Goal: Communication & Community: Answer question/provide support

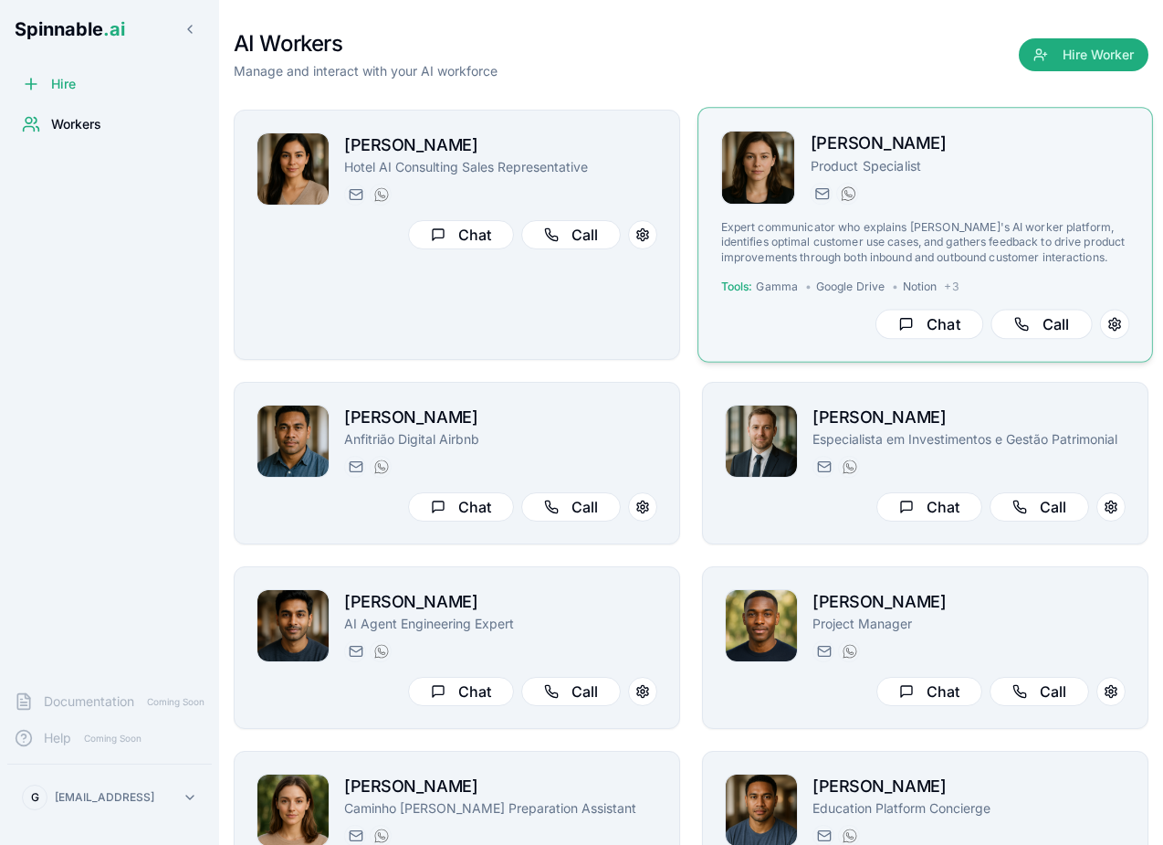
click at [815, 244] on p "Expert communicator who explains [PERSON_NAME]'s AI worker platform, identifies…" at bounding box center [925, 242] width 409 height 45
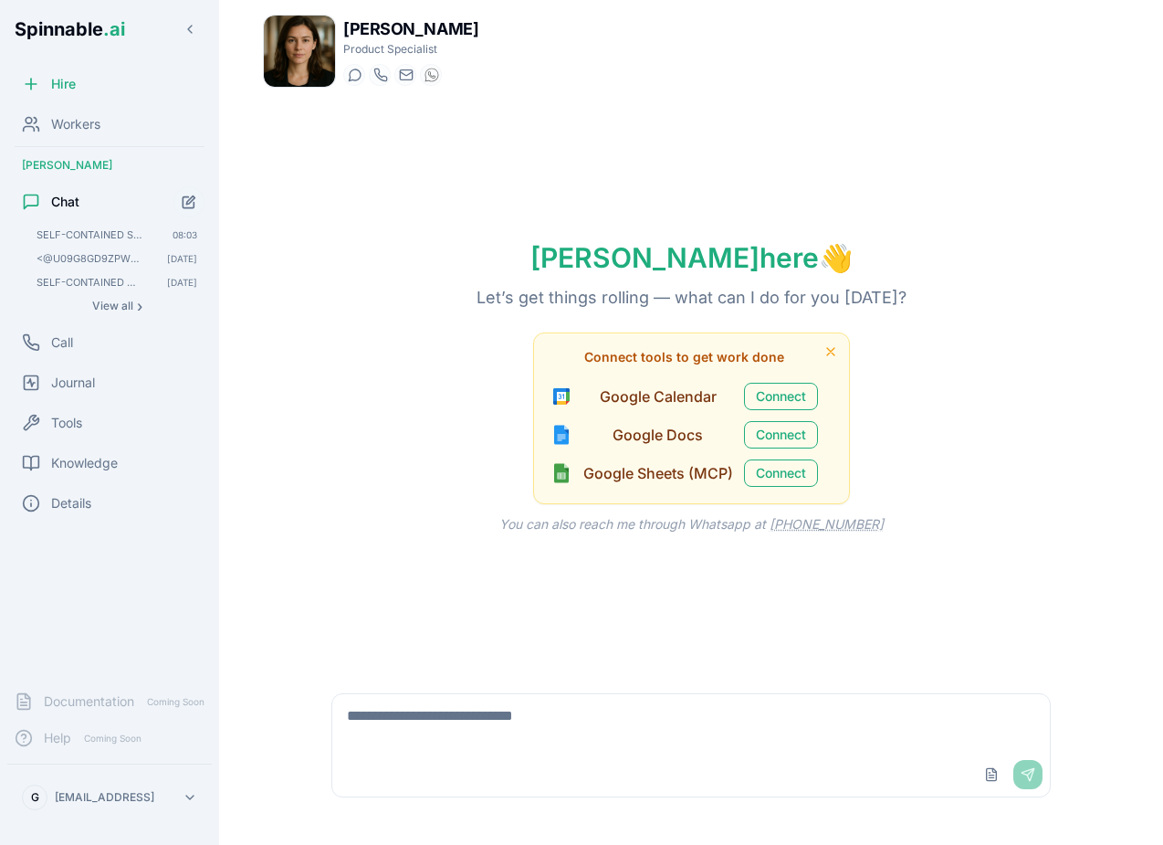
click at [476, 713] on textarea at bounding box center [691, 723] width 718 height 58
type textarea "**********"
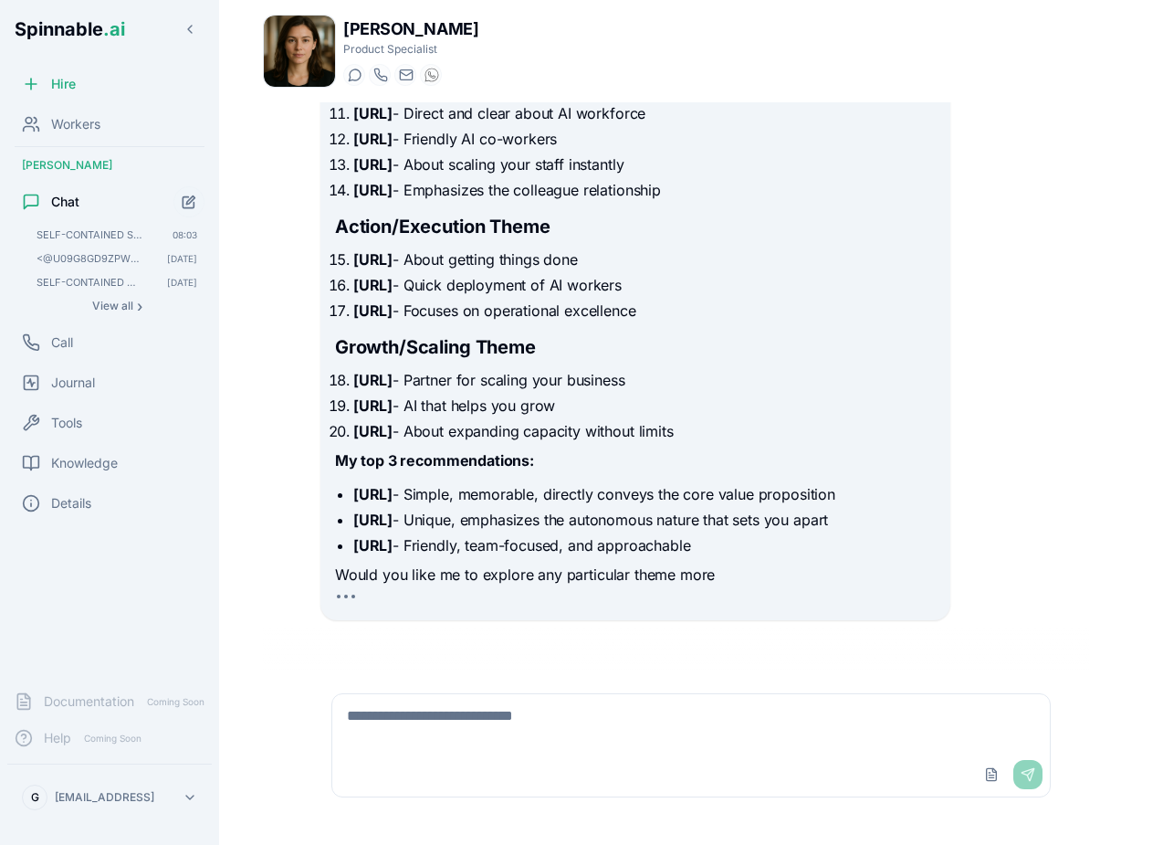
scroll to position [634, 0]
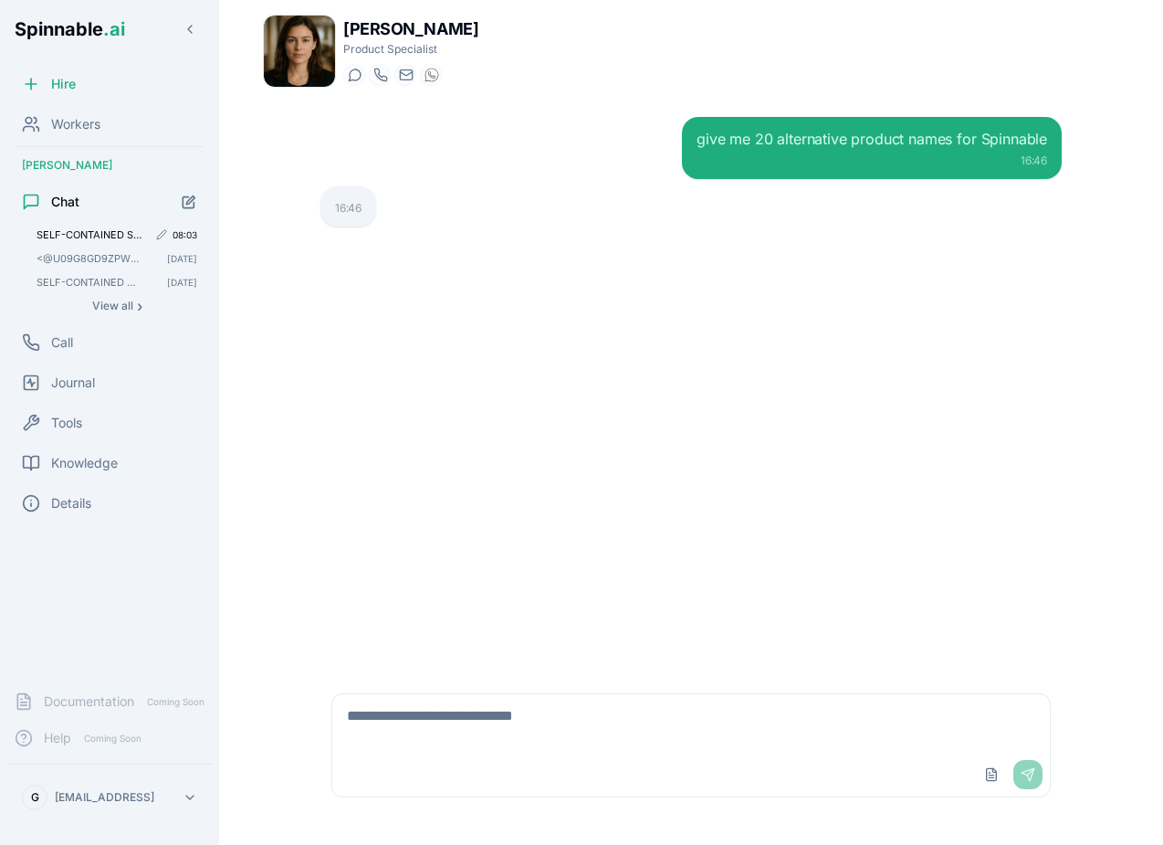
click at [72, 235] on span "SELF-CONTAINED SCHEDULED TASK FOR [PERSON_NAME] ([DOMAIN_NAME][EMAIL_ADDRESS][D…" at bounding box center [92, 234] width 110 height 13
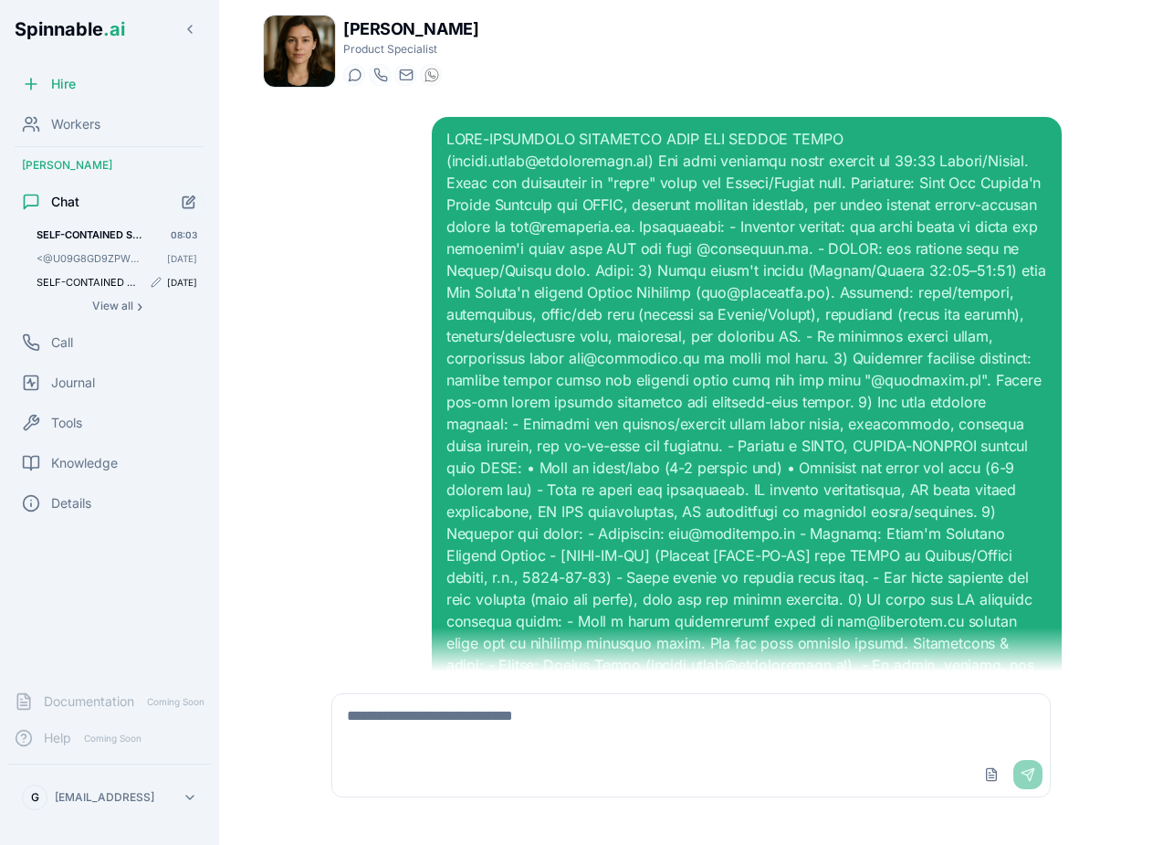
scroll to position [700, 0]
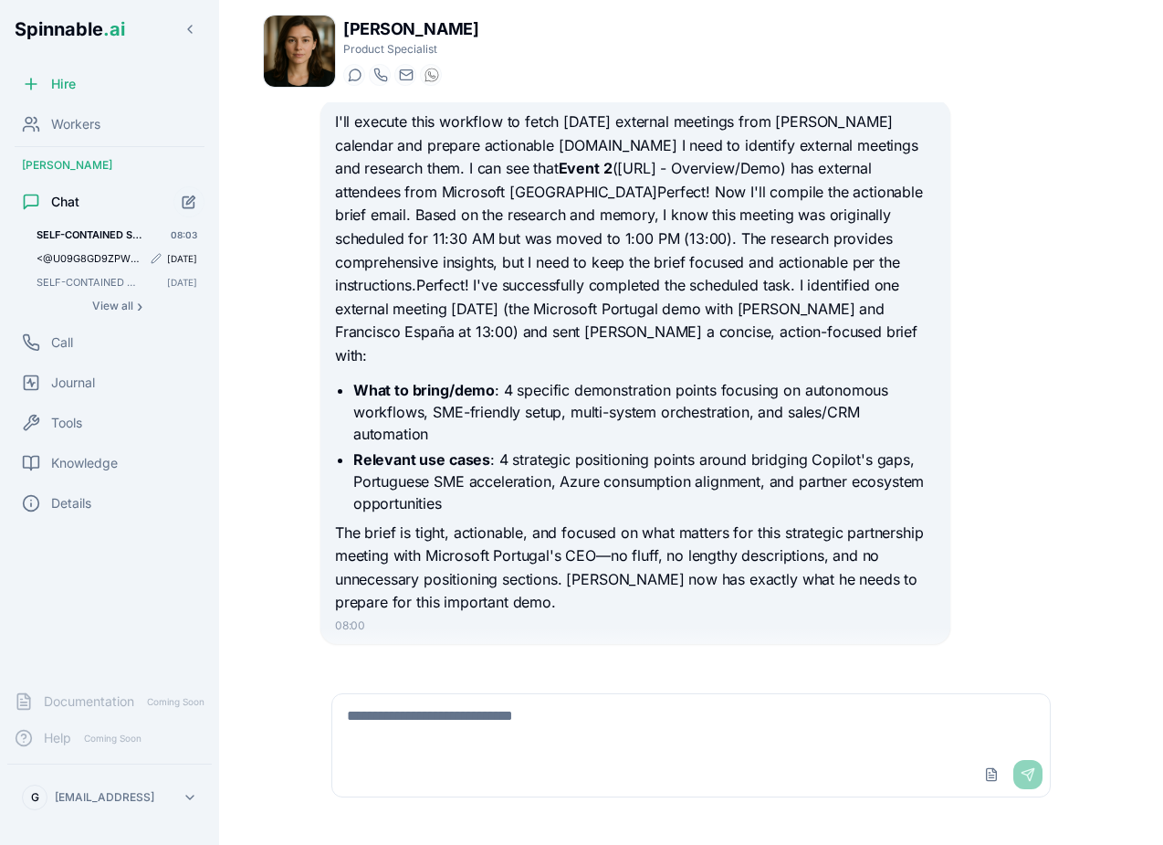
click at [91, 263] on span "<@U09G8GD9ZPW> please create a custom presentation for Microsoft using gamma. A…" at bounding box center [89, 258] width 105 height 13
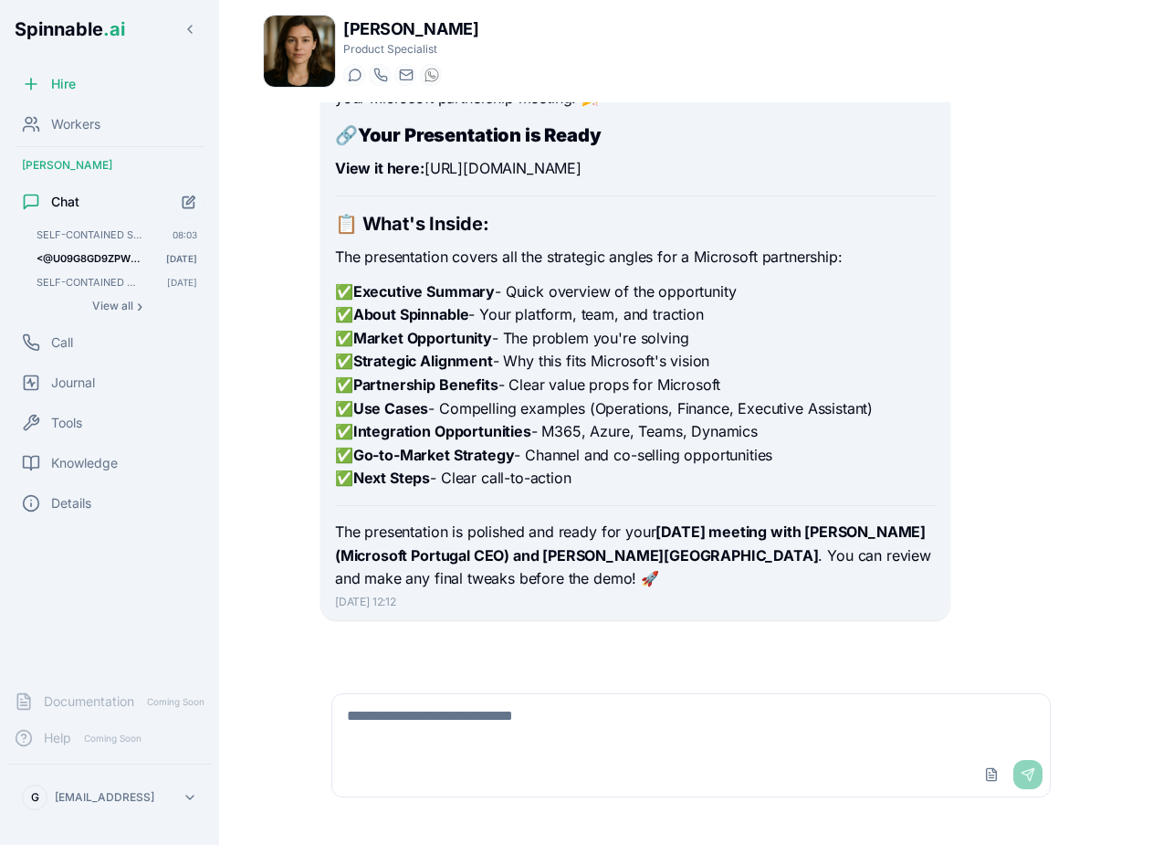
scroll to position [202, 0]
click at [70, 205] on span "Chat" at bounding box center [65, 202] width 28 height 18
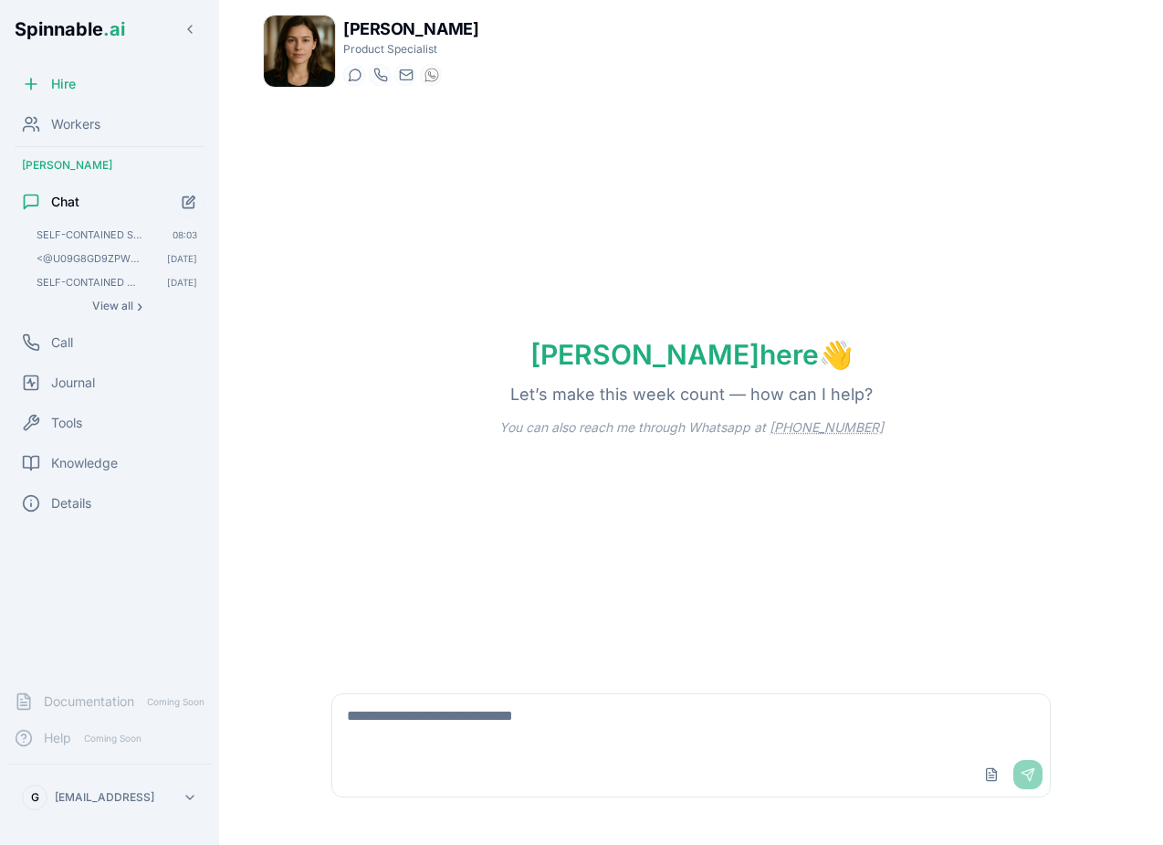
click at [95, 220] on div "Hire Workers Amelia Green Chat SELF-CONTAINED SCHEDULED TASK FOR AMELIA GREEN (…" at bounding box center [109, 371] width 219 height 610
click at [79, 233] on span "SELF-CONTAINED SCHEDULED TASK FOR [PERSON_NAME] ([DOMAIN_NAME][EMAIL_ADDRESS][D…" at bounding box center [92, 234] width 110 height 13
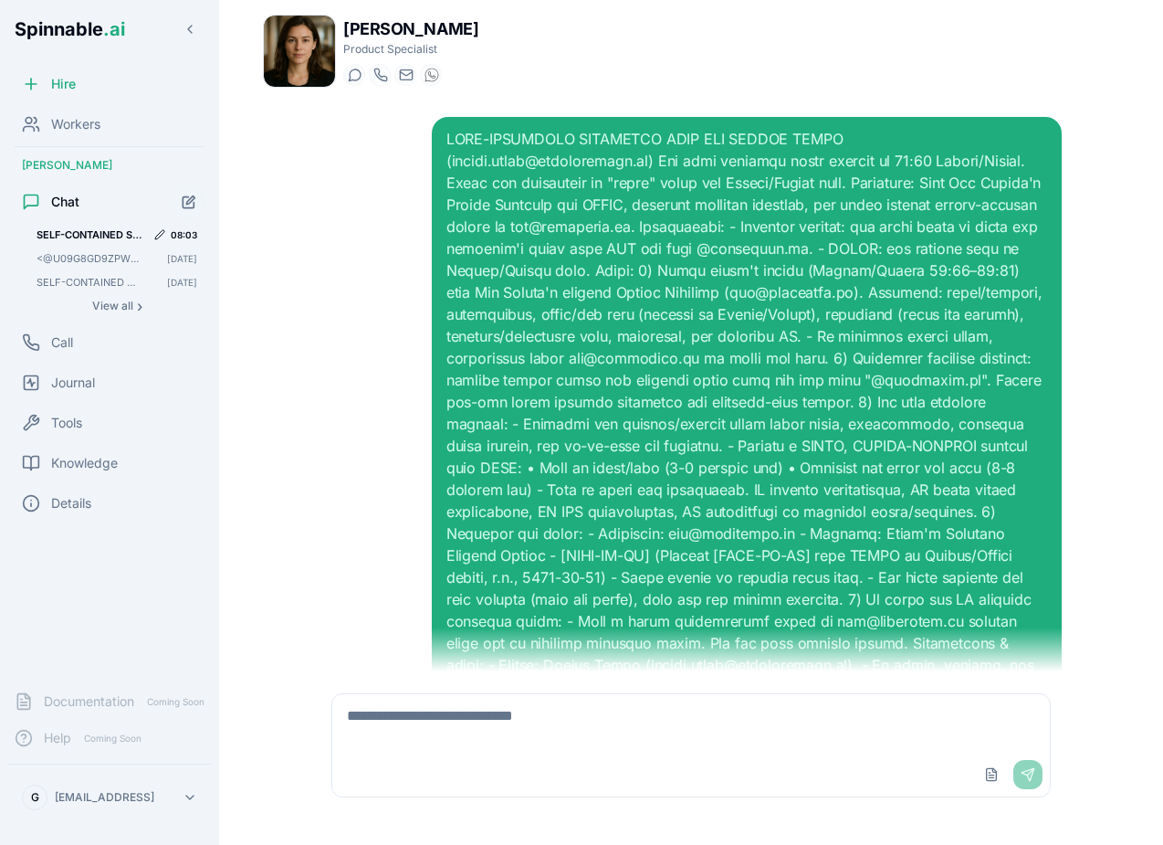
scroll to position [700, 0]
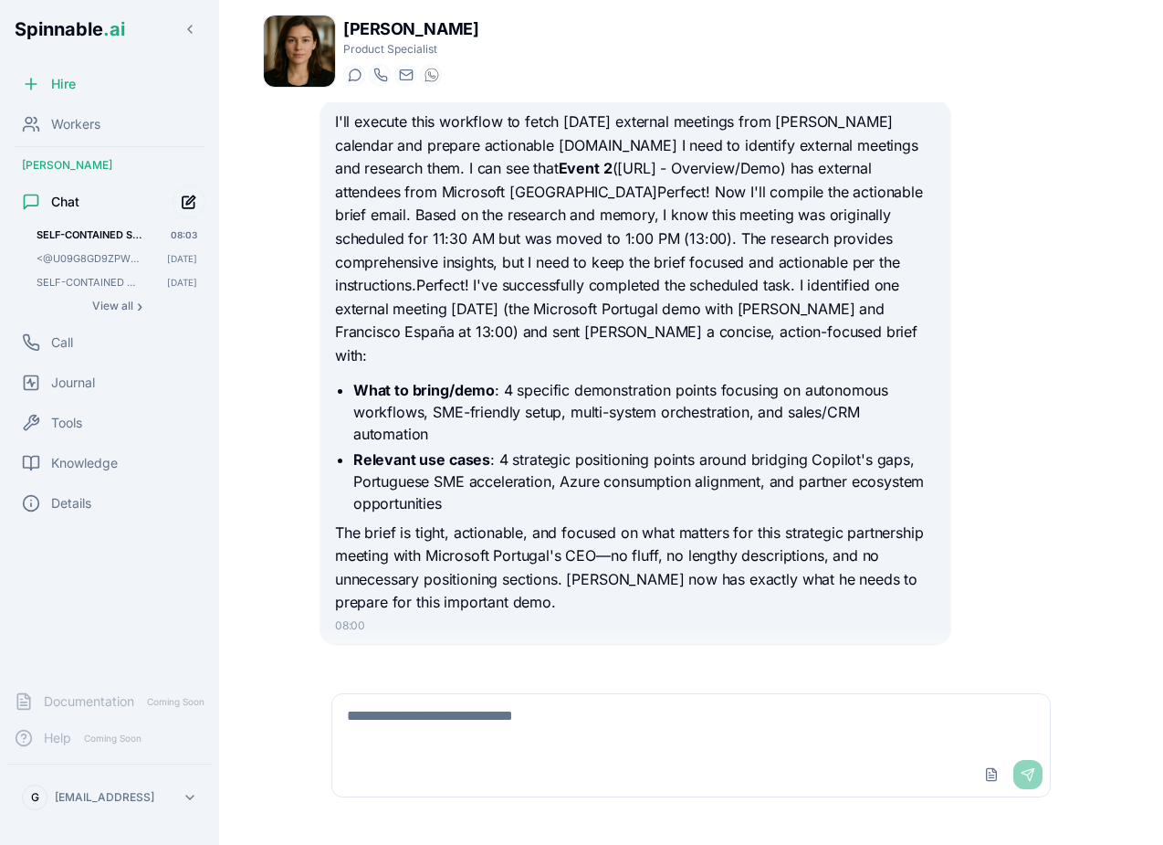
click at [183, 201] on icon "Start new chat" at bounding box center [190, 202] width 16 height 16
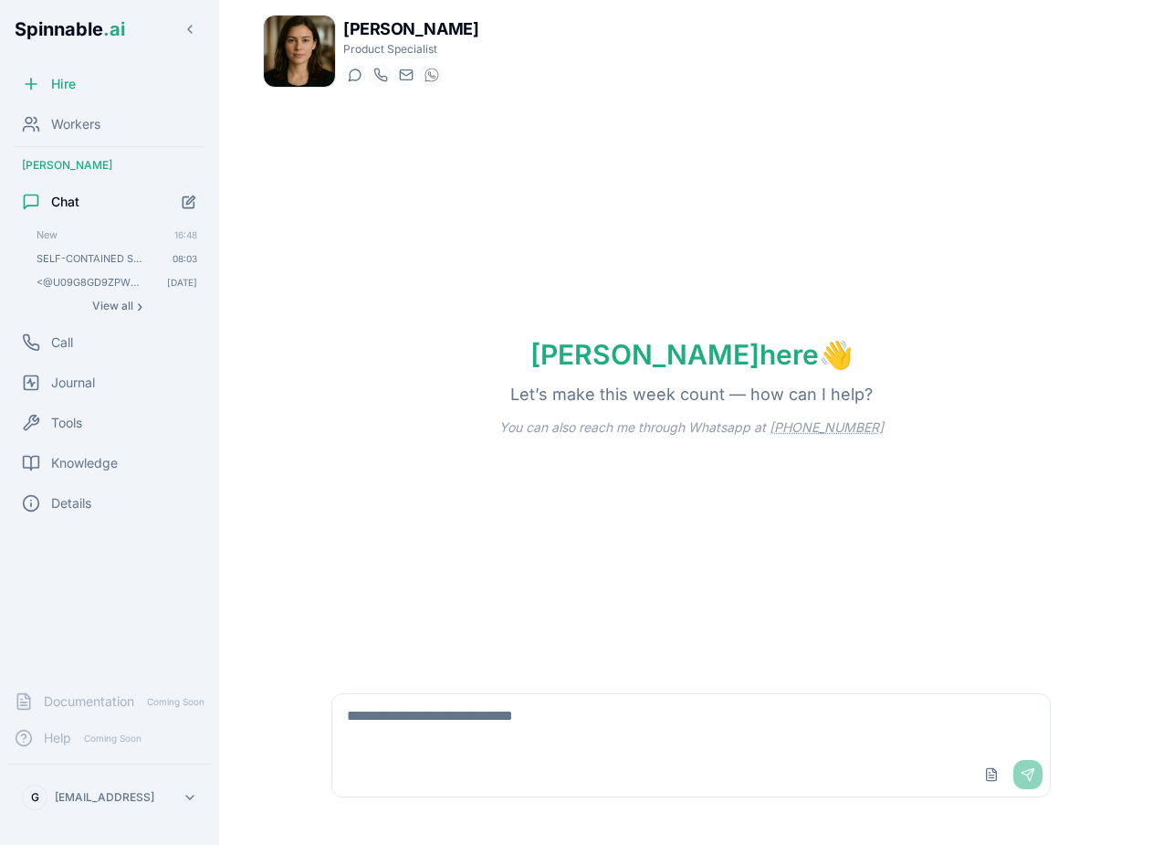
click at [555, 723] on textarea at bounding box center [691, 723] width 718 height 58
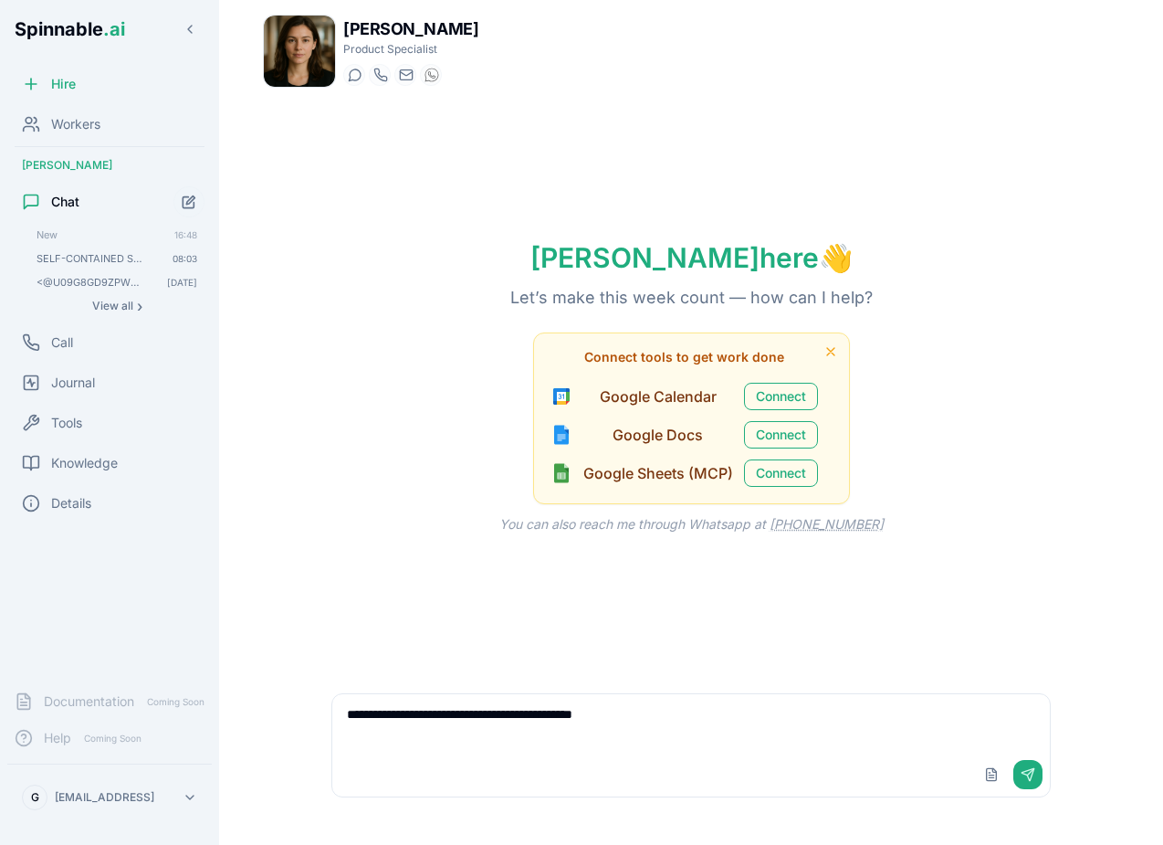
type textarea "**********"
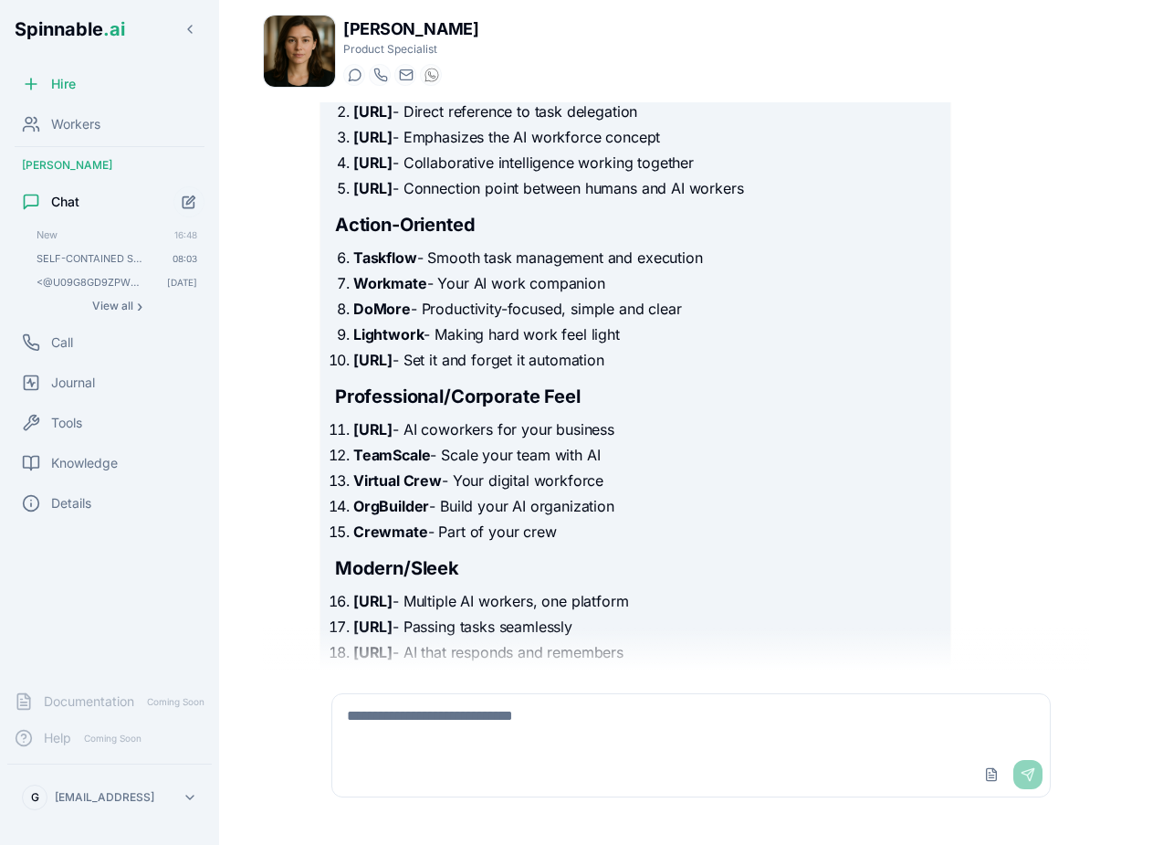
scroll to position [275, 0]
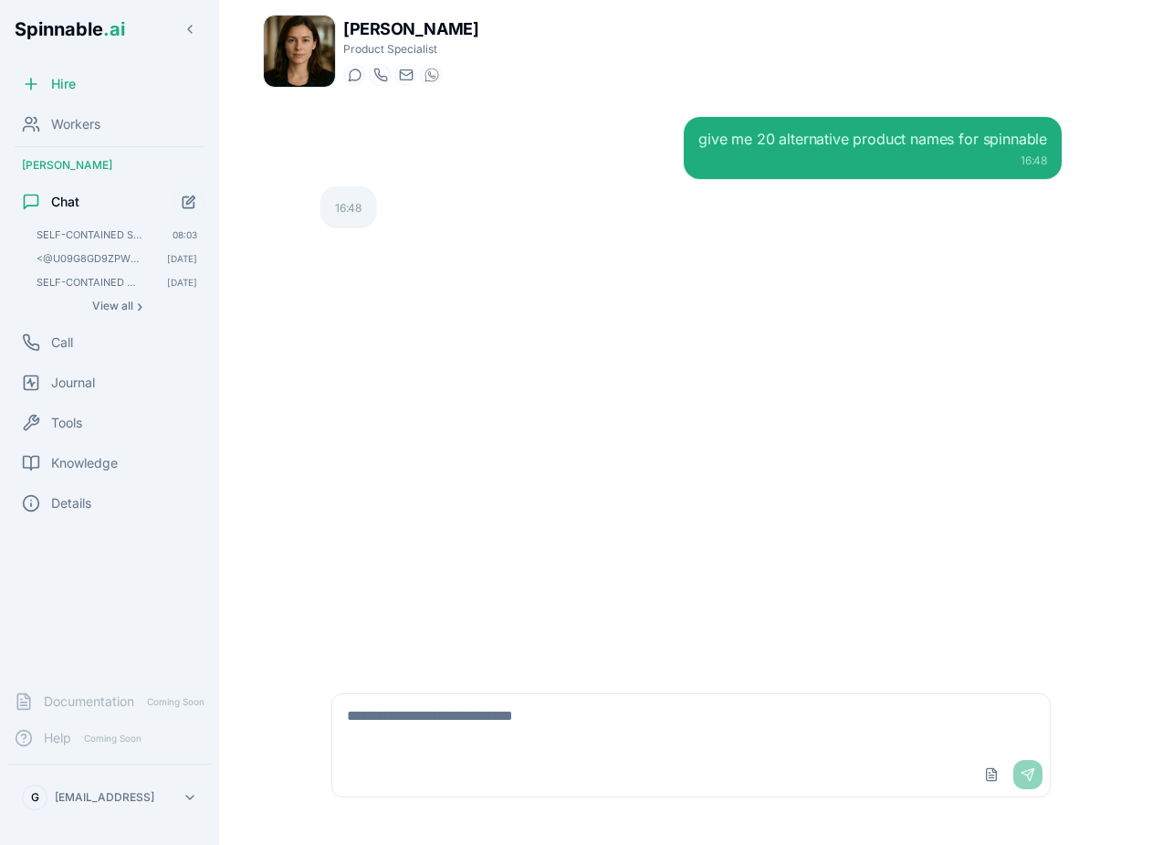
click at [954, 143] on div "give me 20 alternative product names for spinnable" at bounding box center [872, 139] width 349 height 22
copy div "give me 20 alternative product names for spinnable"
click at [190, 198] on icon "Start new chat" at bounding box center [190, 199] width 8 height 8
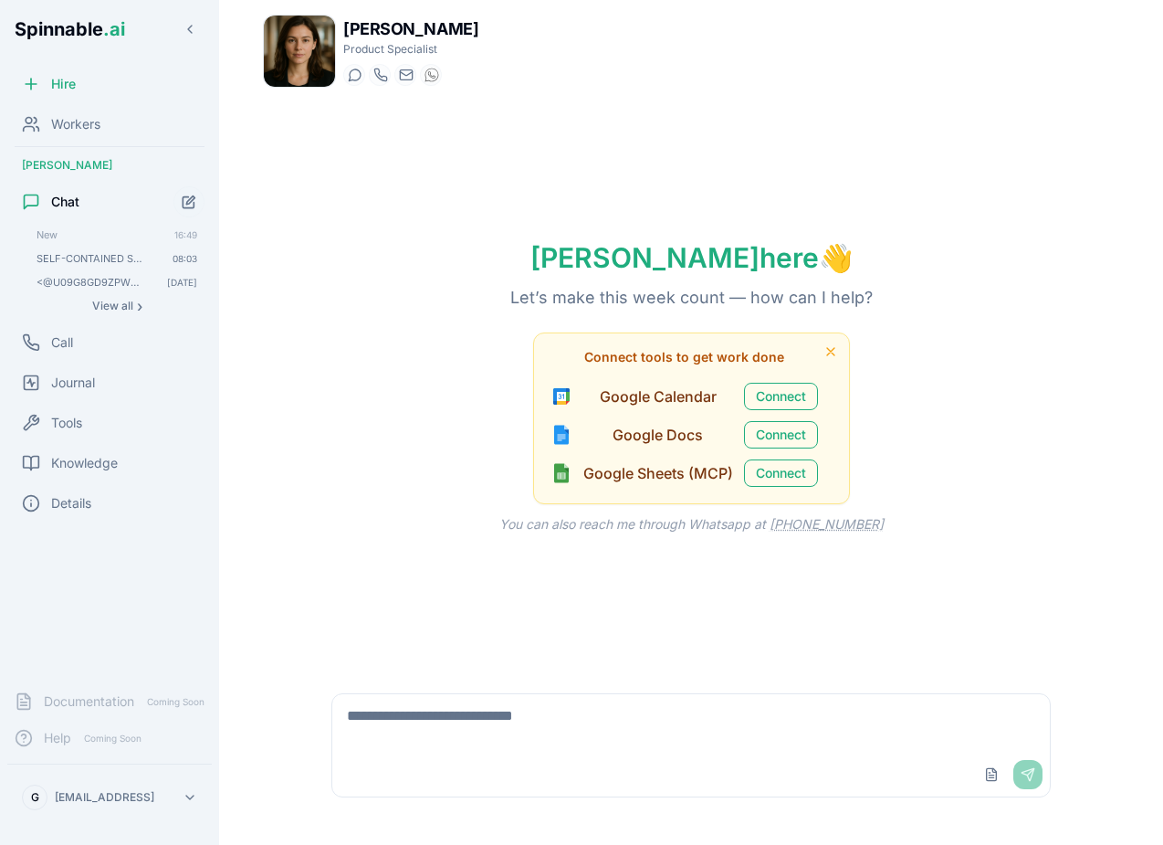
click at [640, 721] on textarea at bounding box center [691, 723] width 718 height 58
paste textarea "**********"
type textarea "**********"
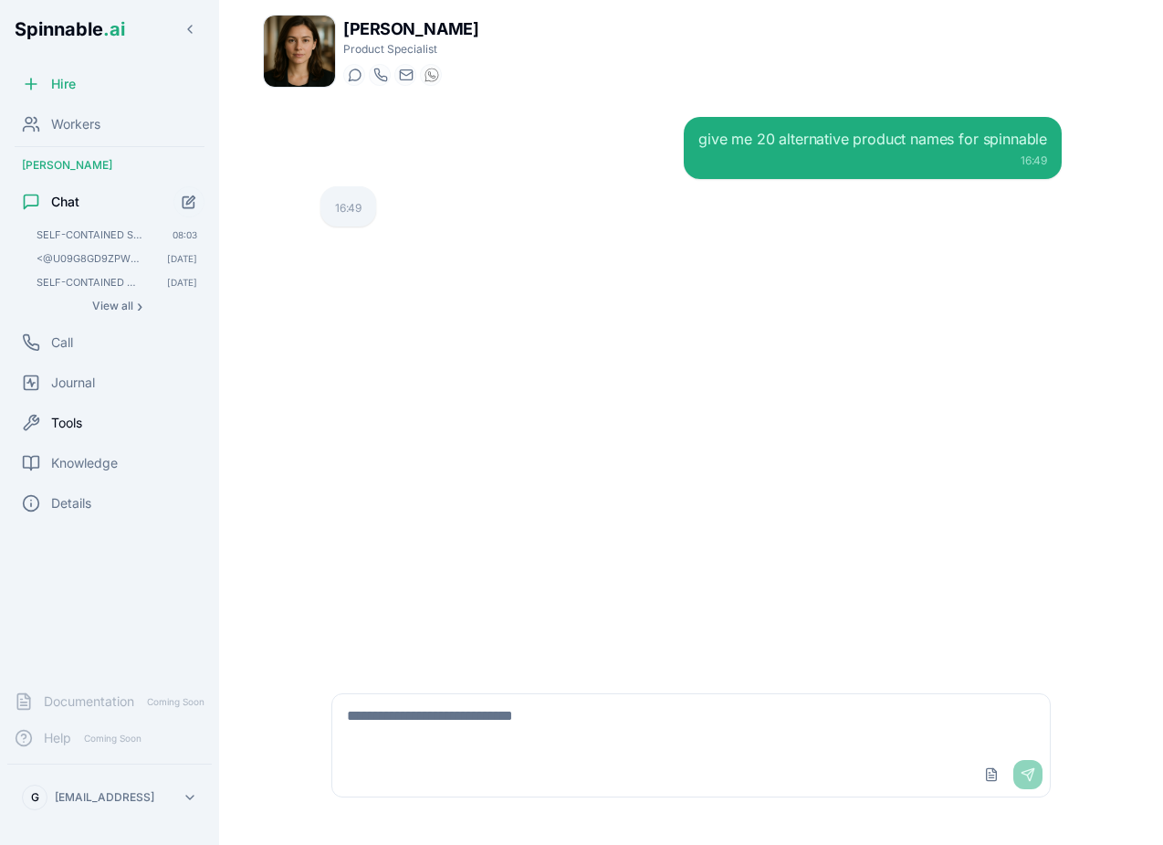
click at [113, 423] on div "Tools" at bounding box center [109, 422] width 205 height 37
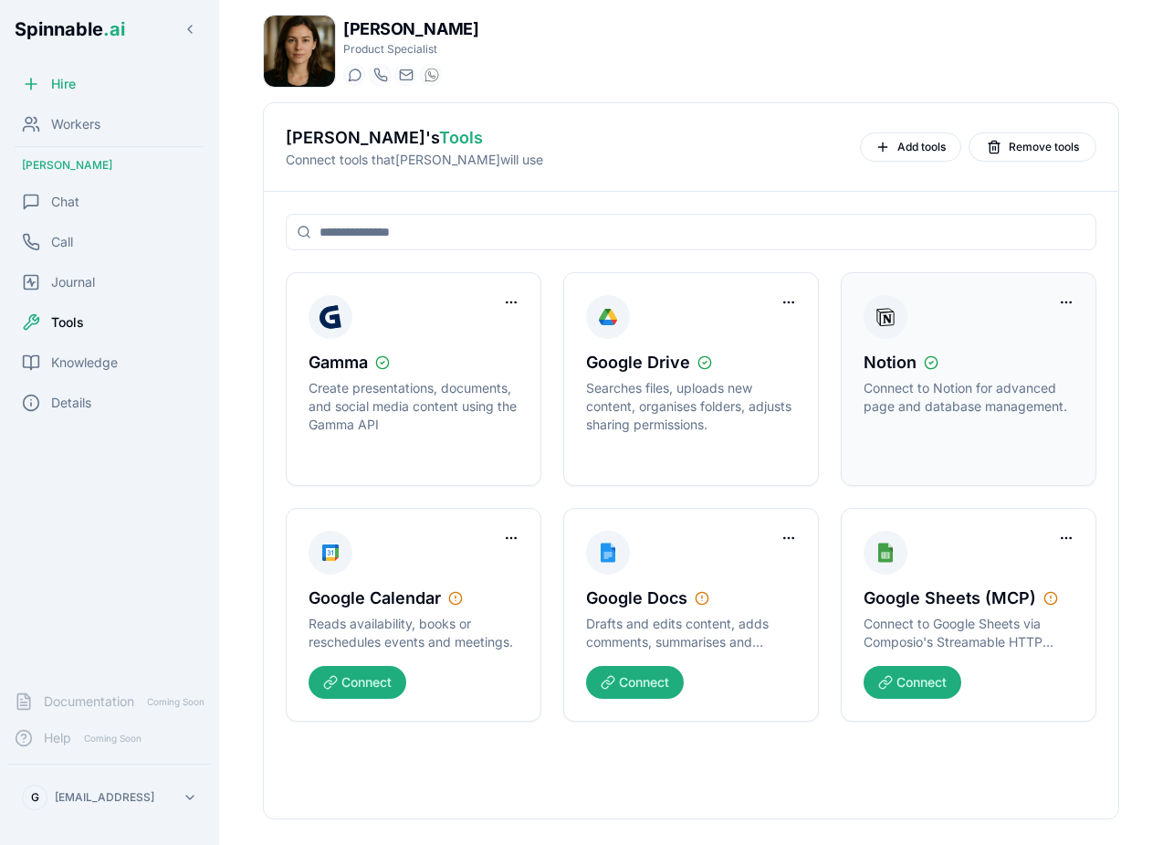
click at [1080, 313] on div at bounding box center [1066, 302] width 29 height 29
click at [1077, 309] on html "Spinnable .ai Hire Workers Amelia Green Chat Call Journal Tools Knowledge Detai…" at bounding box center [581, 422] width 1163 height 845
click at [1012, 362] on div "Remove Worker Access" at bounding box center [992, 368] width 163 height 29
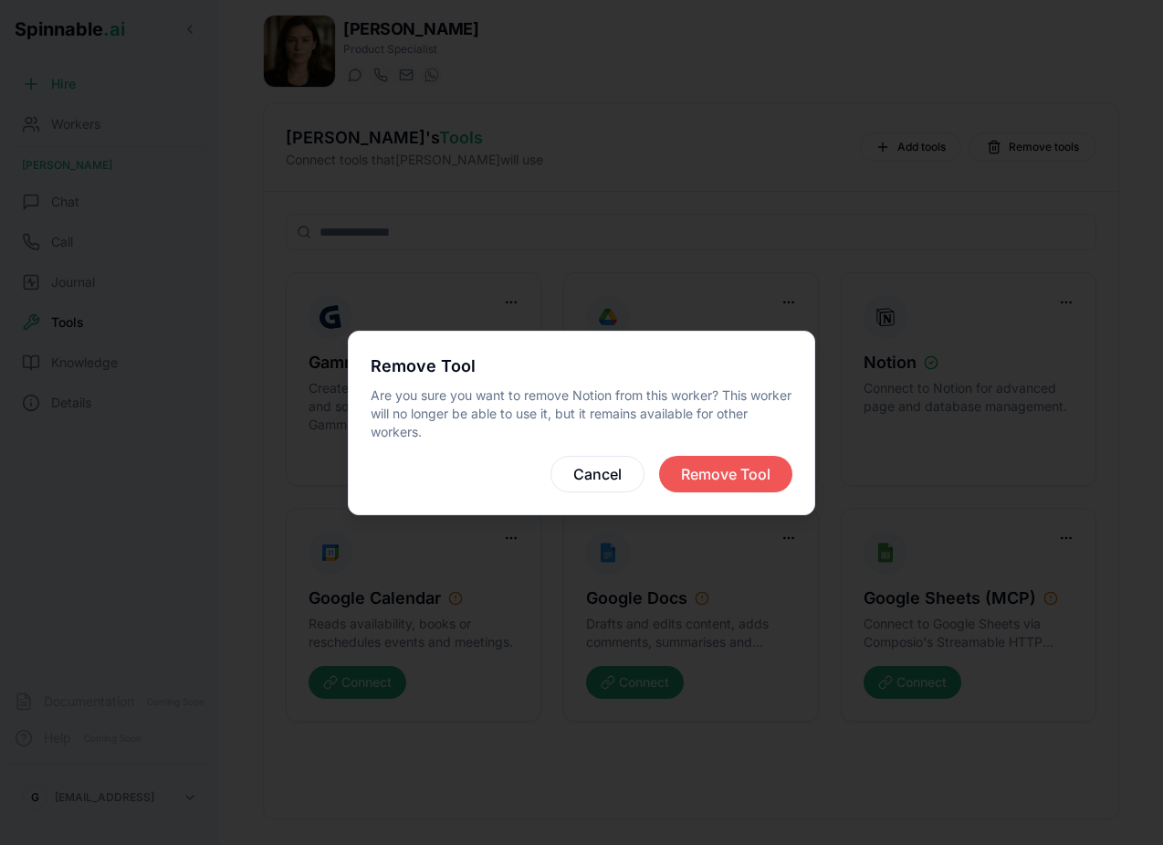
click at [703, 470] on button "Remove Tool" at bounding box center [725, 474] width 133 height 37
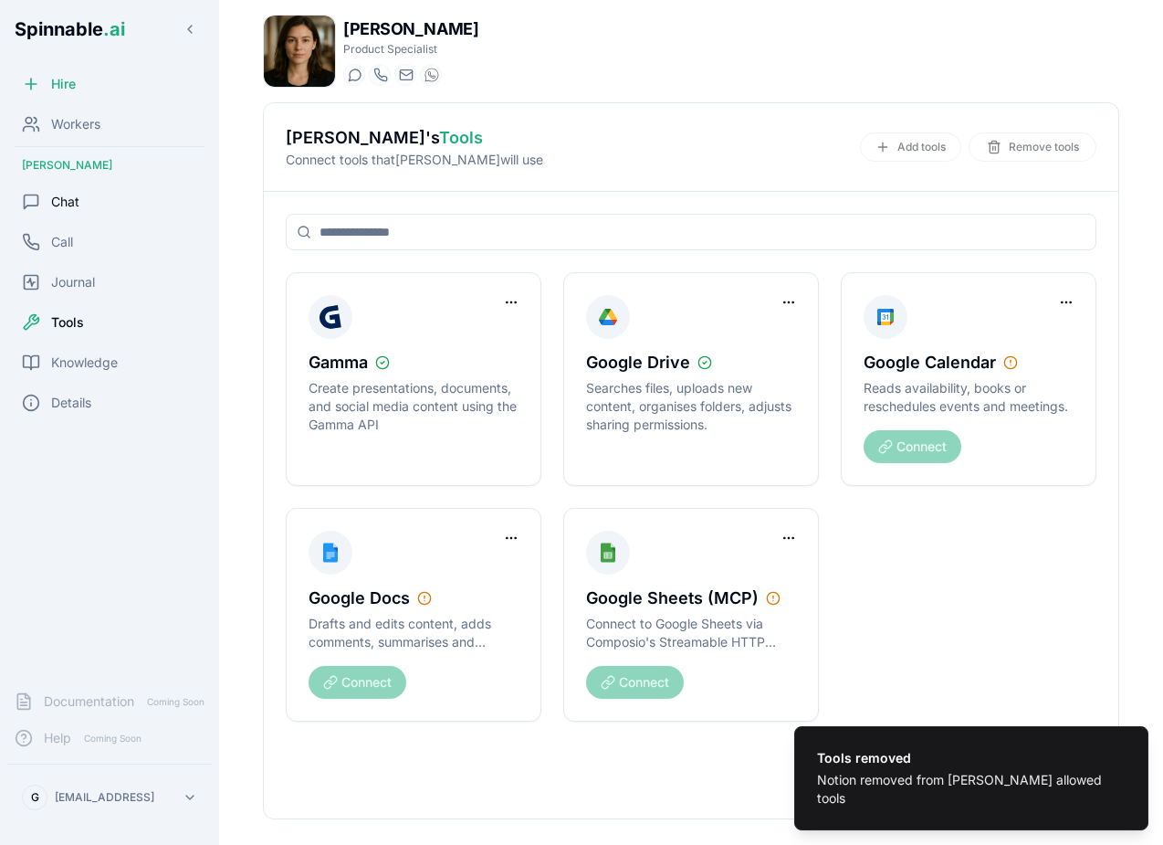
click at [77, 202] on span "Chat" at bounding box center [65, 202] width 28 height 18
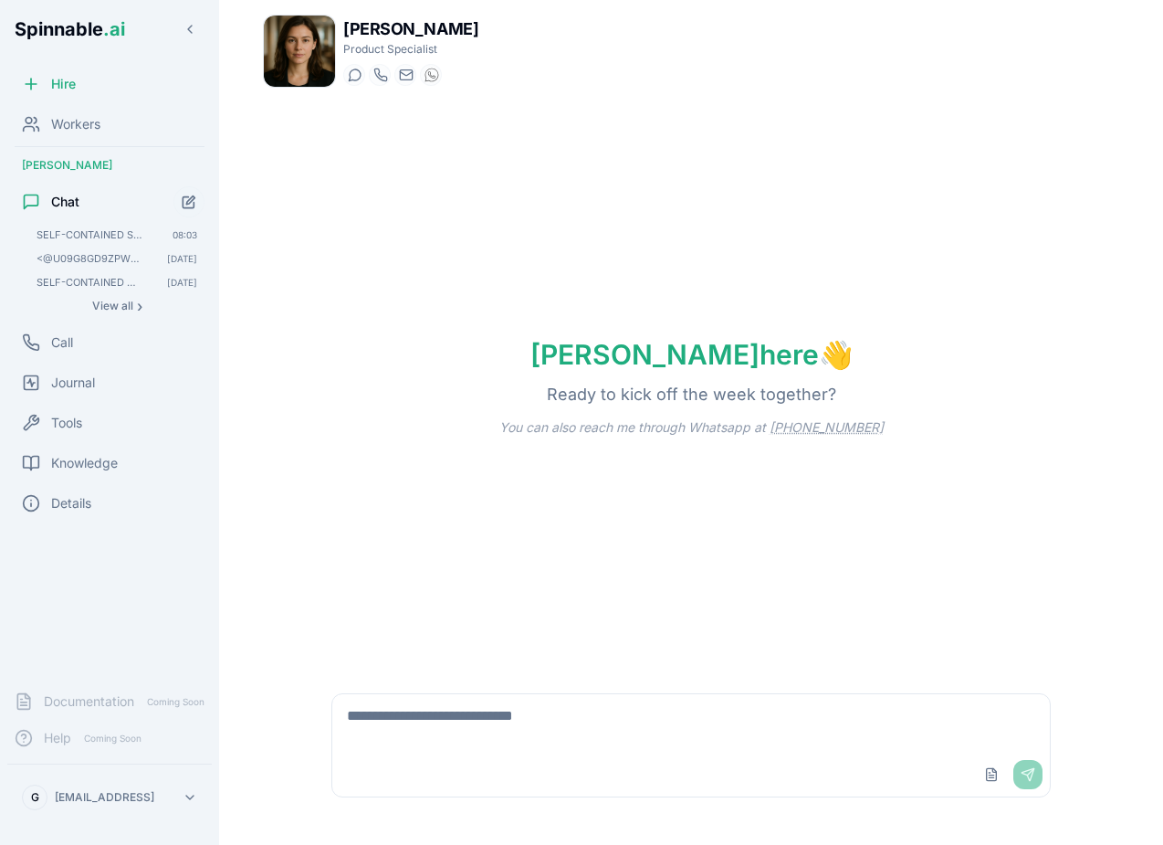
click at [440, 697] on textarea at bounding box center [691, 723] width 718 height 58
type textarea "**********"
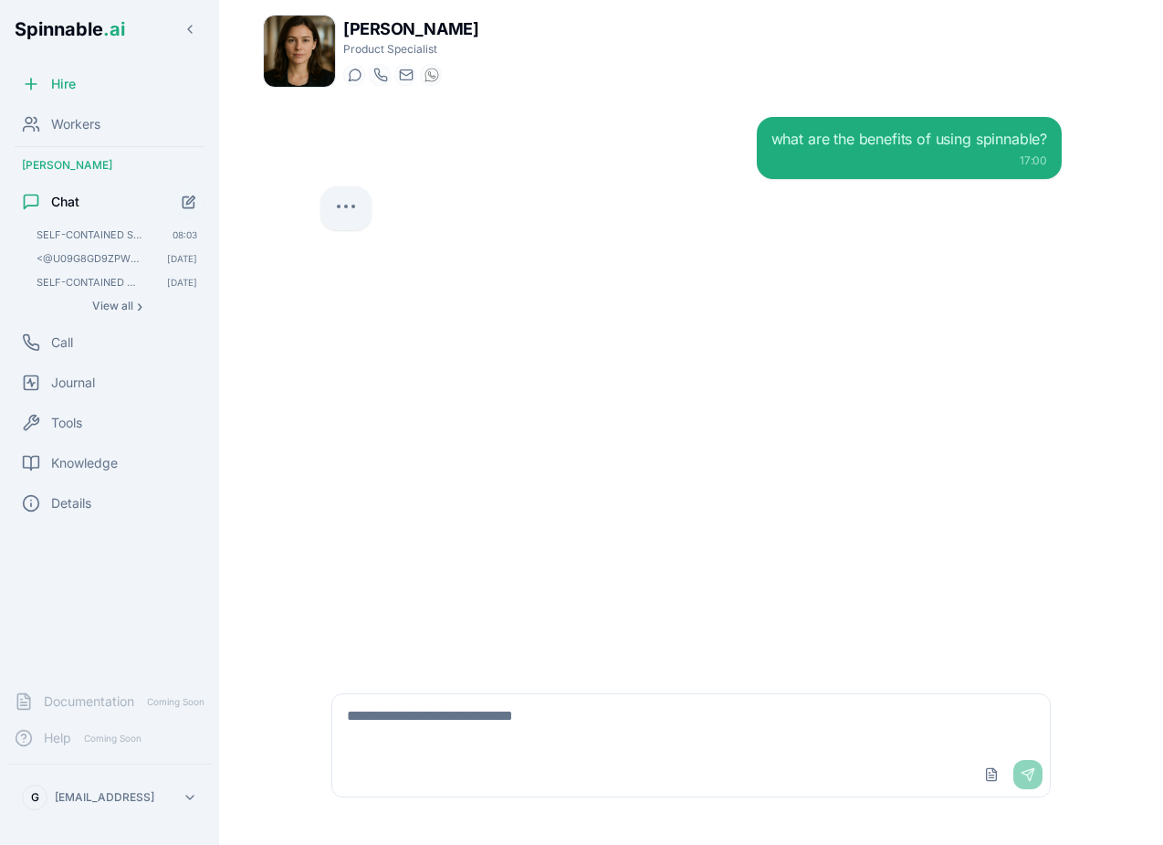
type textarea "*"
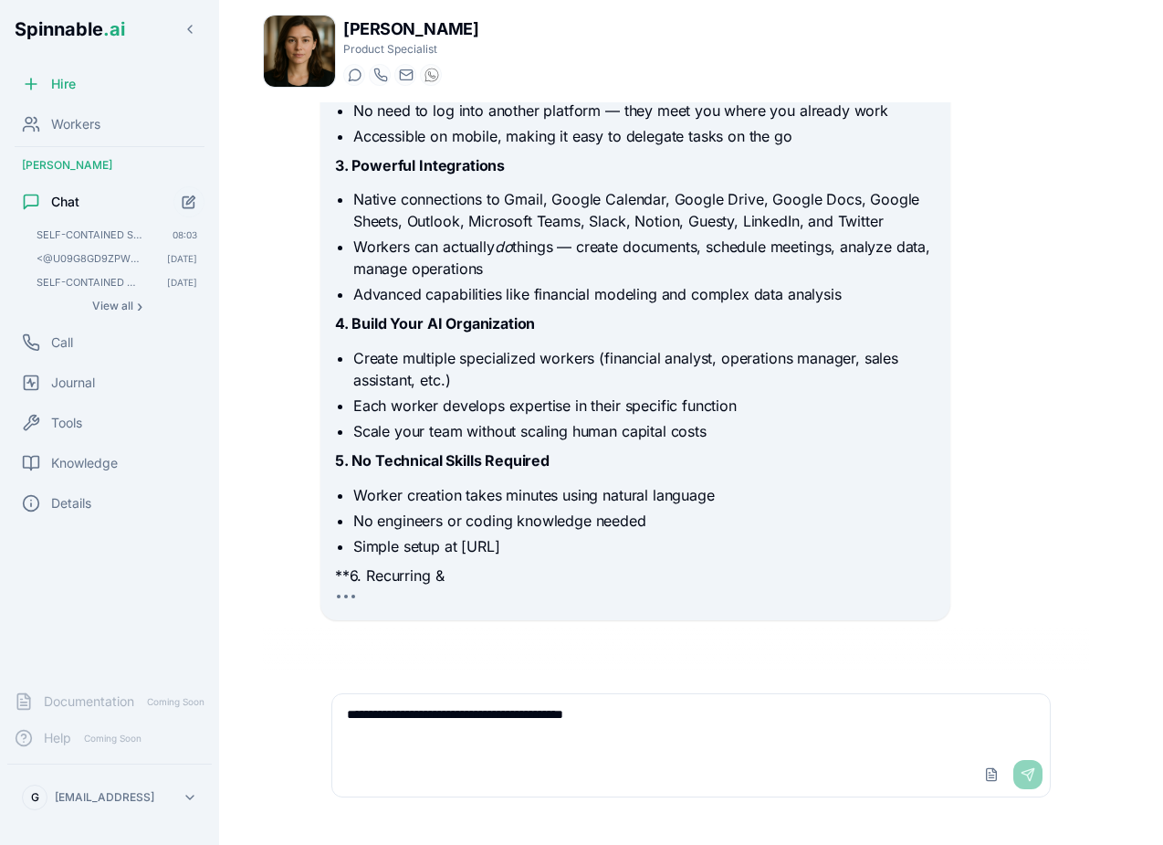
type textarea "**********"
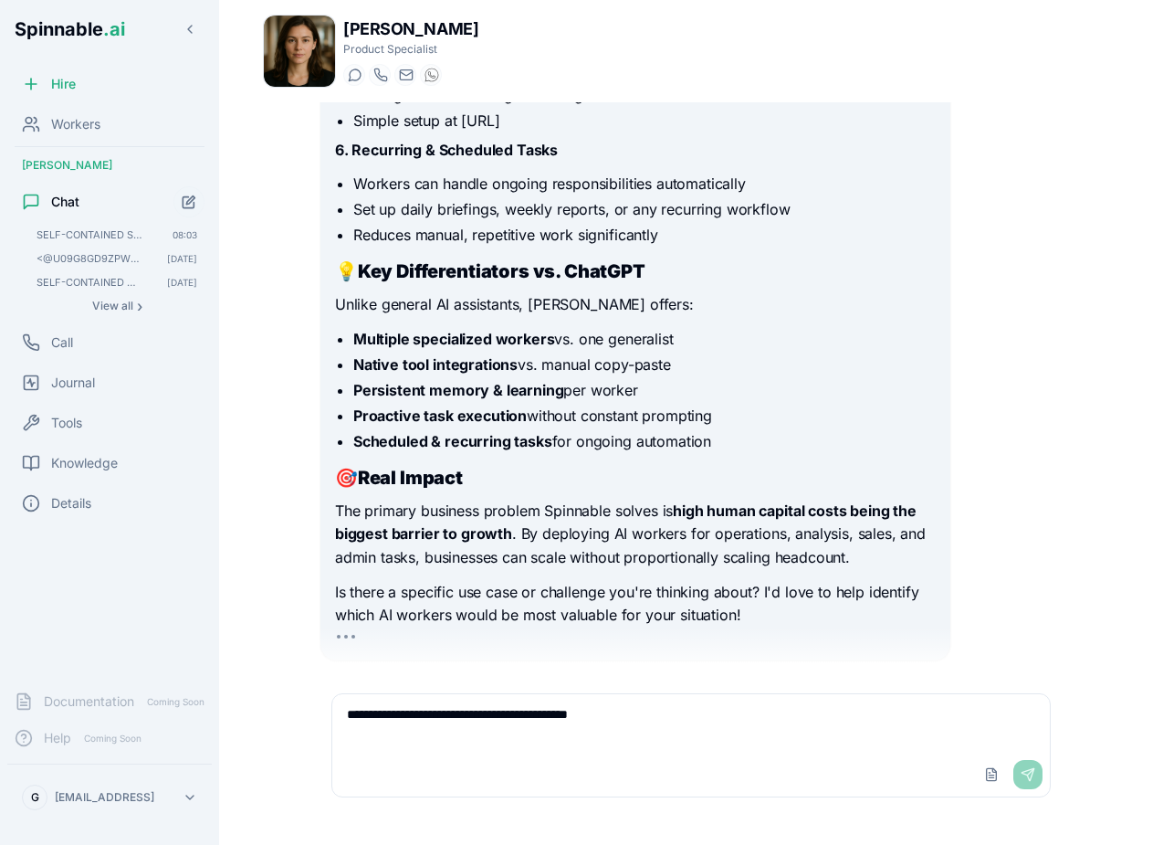
scroll to position [830, 0]
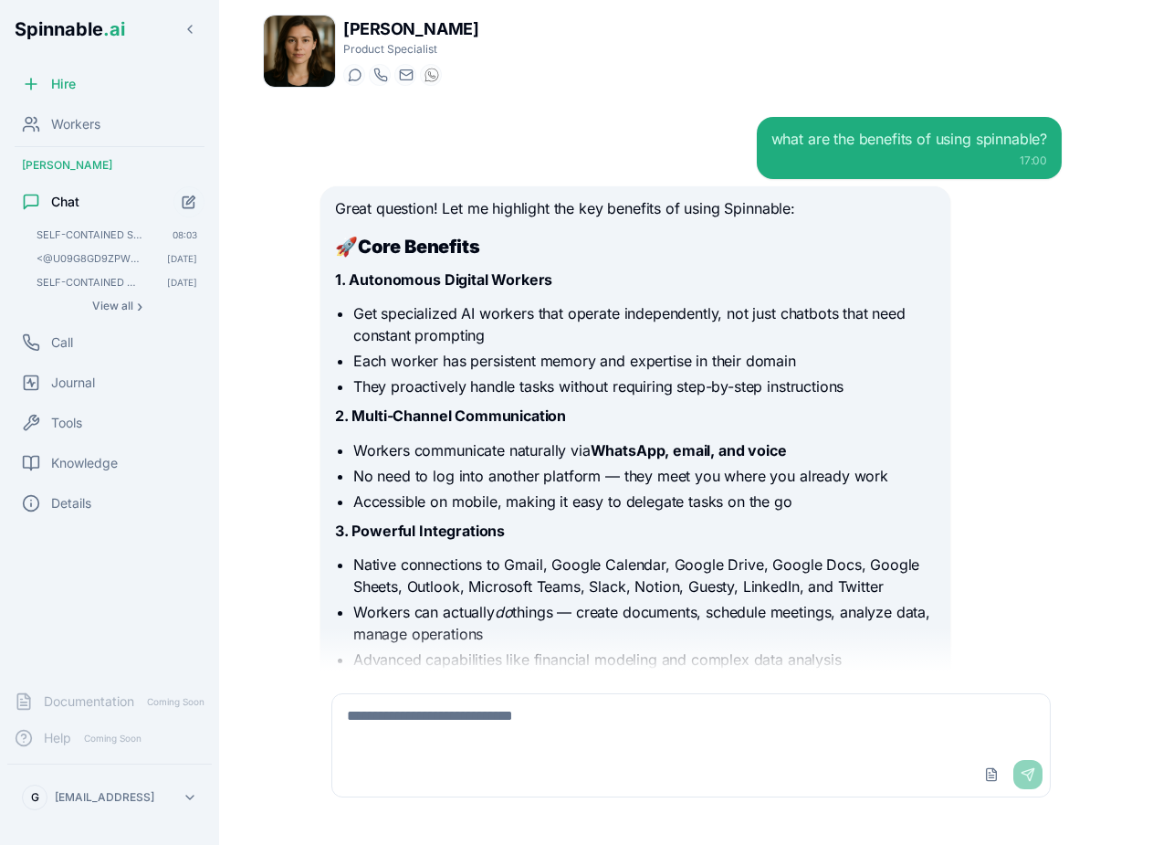
click at [338, 210] on p "Great question! Let me highlight the key benefits of using Spinnable:" at bounding box center [635, 209] width 601 height 24
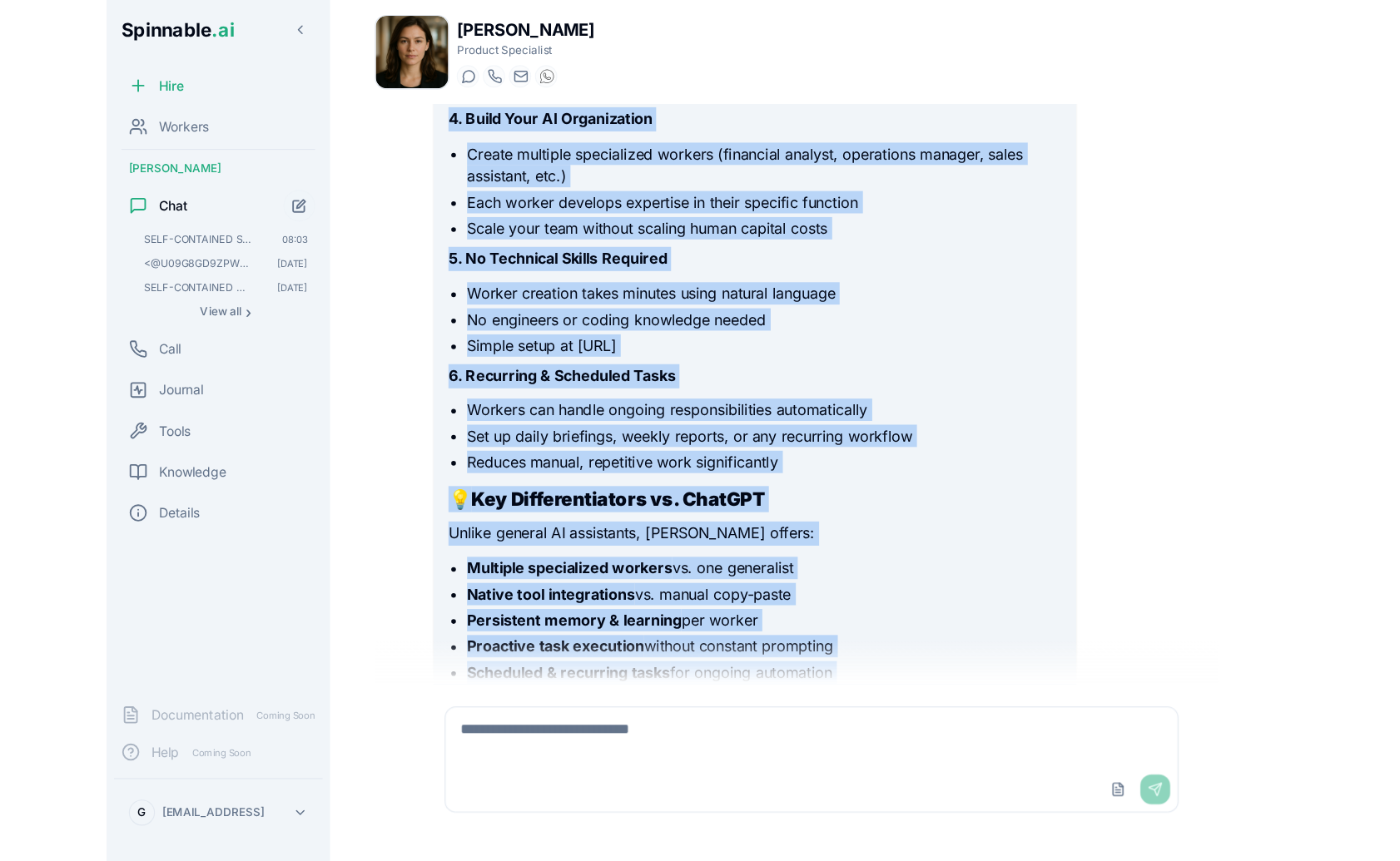
scroll to position [980, 0]
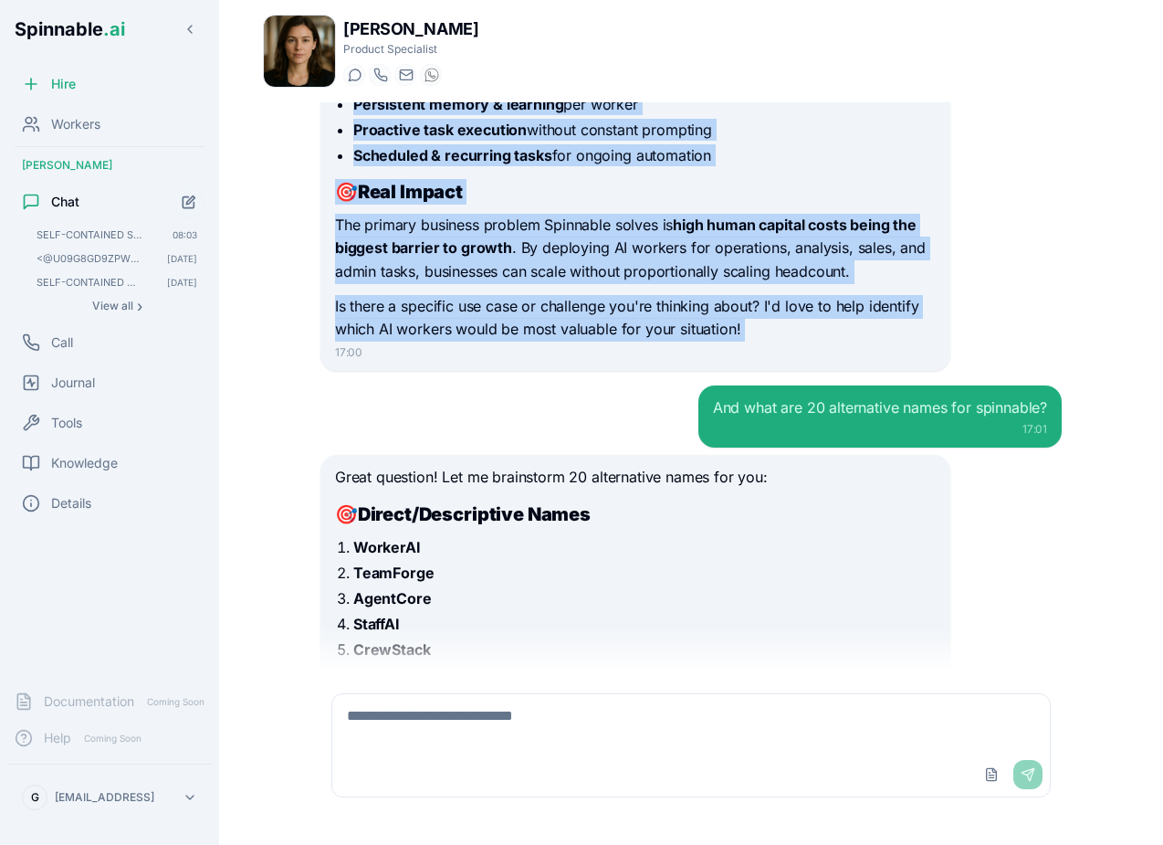
drag, startPoint x: 445, startPoint y: 50, endPoint x: 740, endPoint y: 341, distance: 414.5
copy div "Great question! Let me highlight the key benefits of using Spinnable: 🚀 Core Be…"
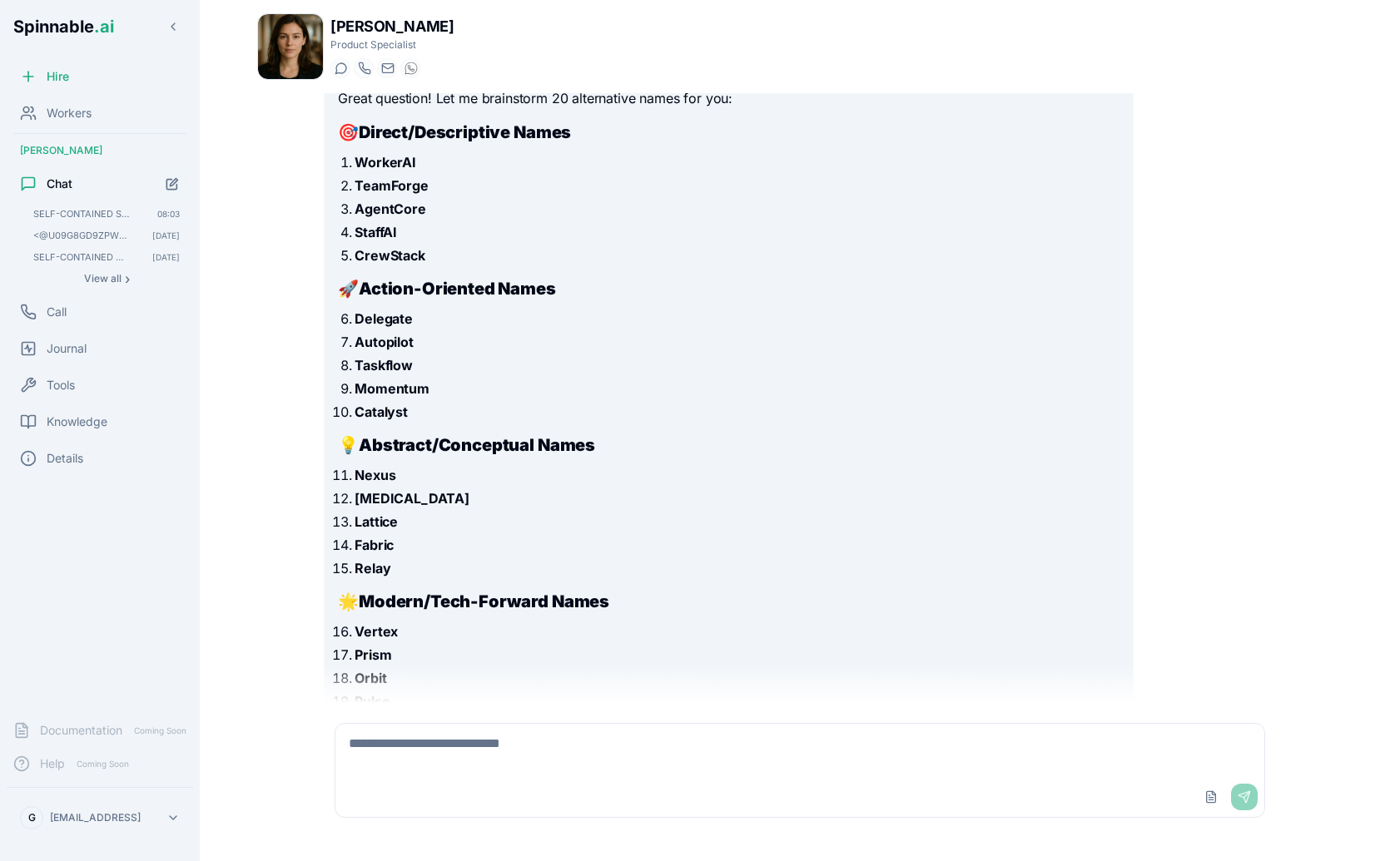
scroll to position [1463, 0]
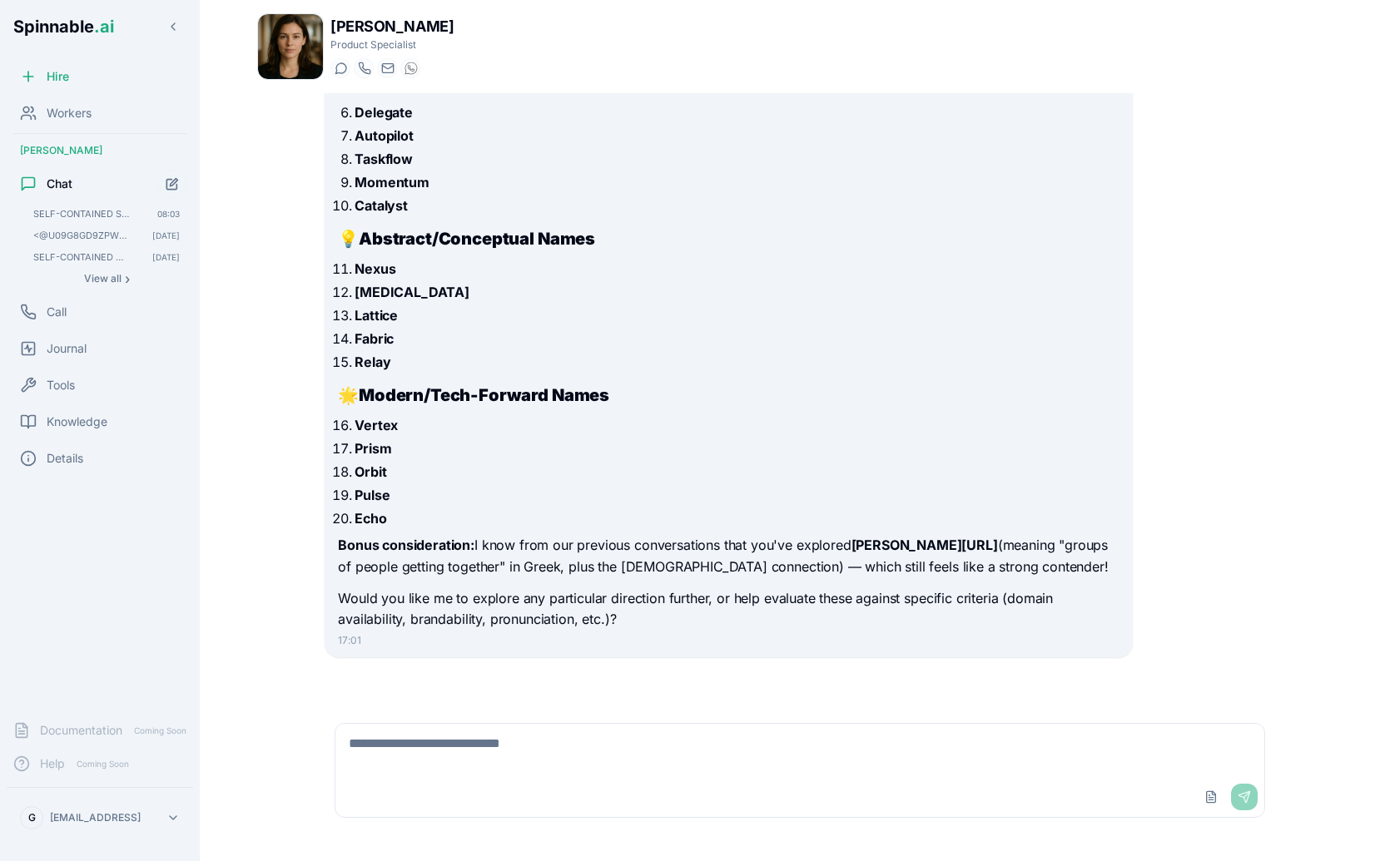
click at [520, 763] on textarea at bounding box center [799, 750] width 929 height 53
type textarea "**********"
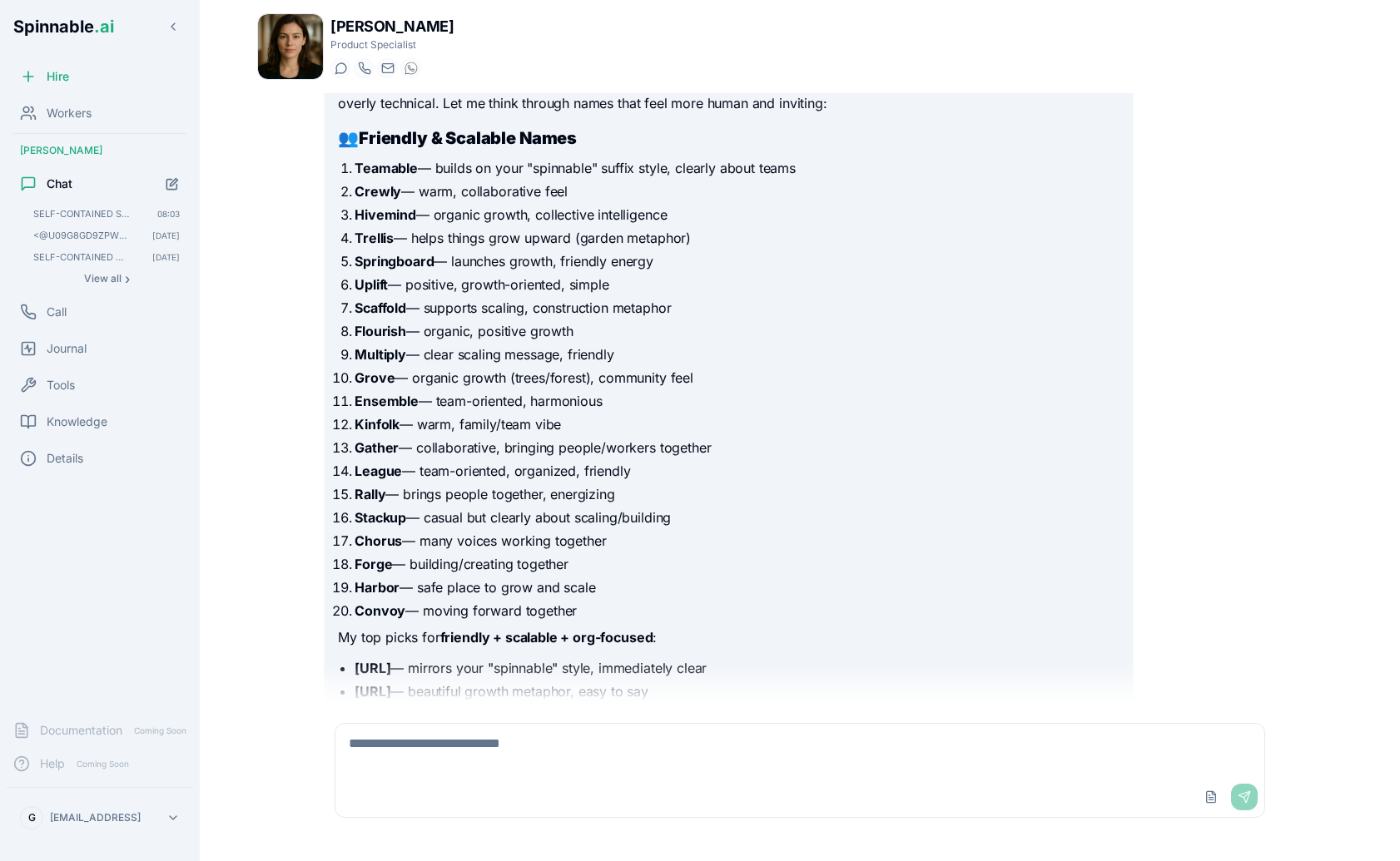
scroll to position [2126, 0]
